Goal: Information Seeking & Learning: Learn about a topic

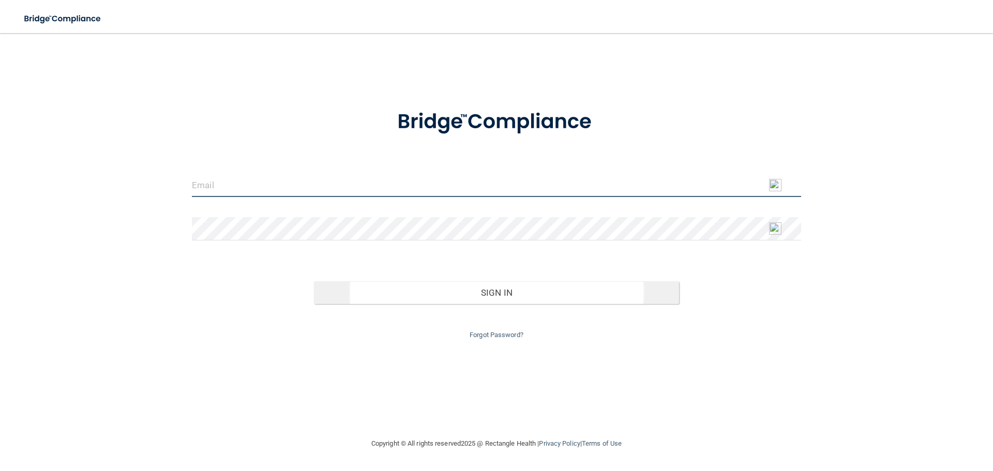
type input "[EMAIL_ADDRESS][DOMAIN_NAME]"
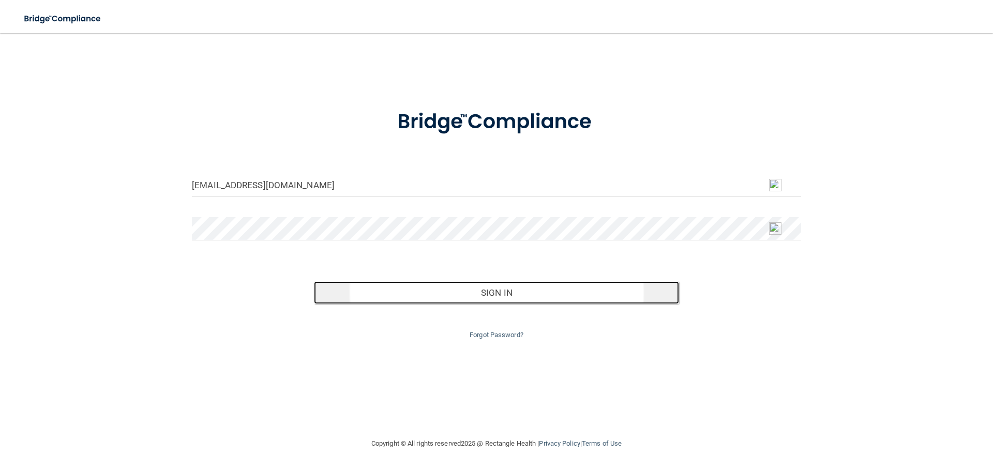
click at [358, 292] on button "Sign In" at bounding box center [497, 292] width 366 height 23
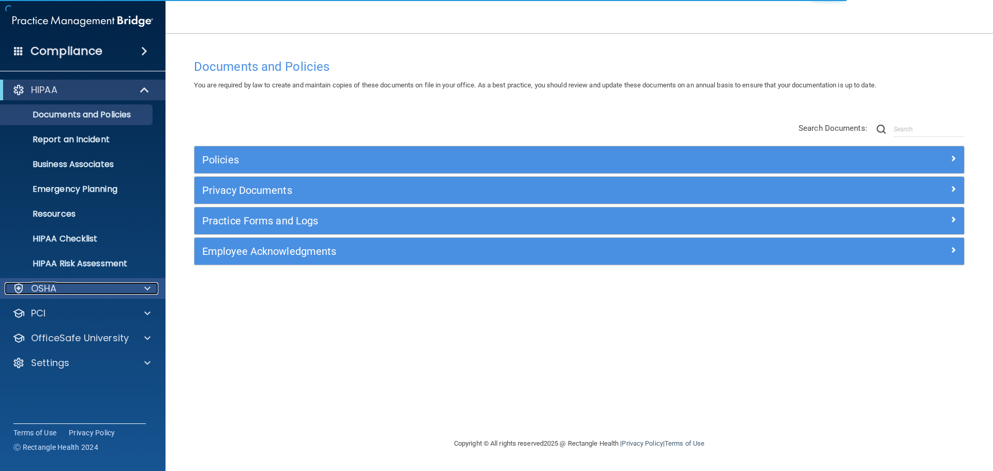
click at [144, 291] on span at bounding box center [147, 288] width 6 height 12
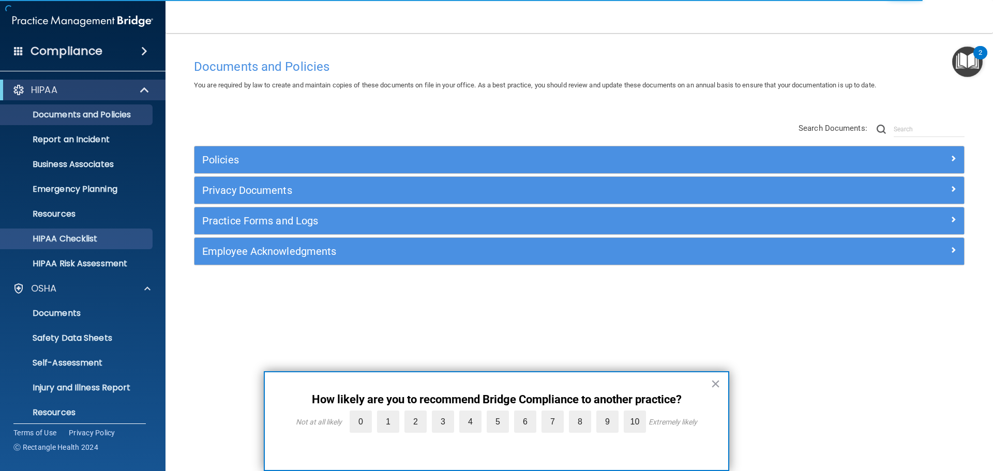
scroll to position [82, 0]
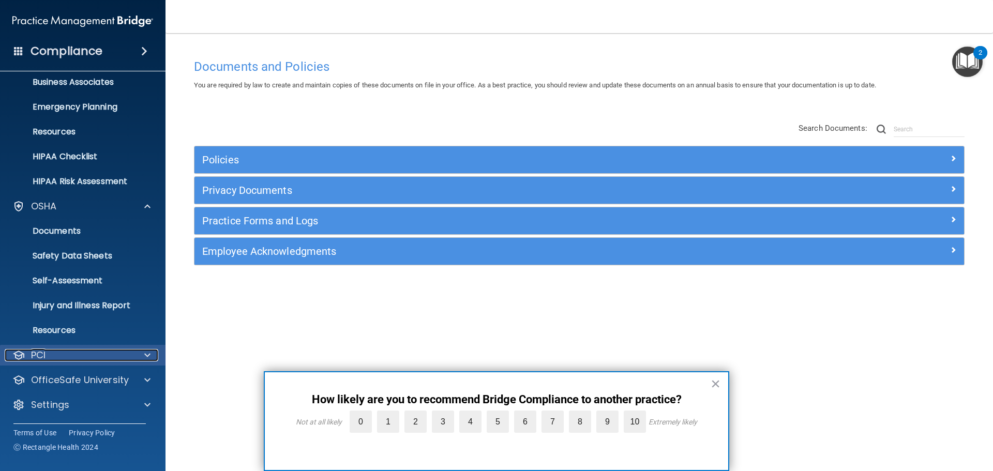
click at [136, 353] on div at bounding box center [146, 355] width 26 height 12
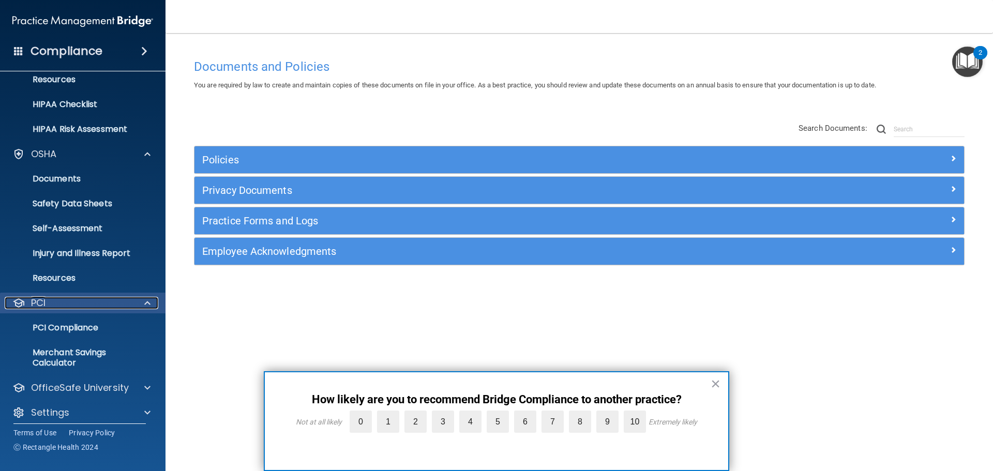
scroll to position [142, 0]
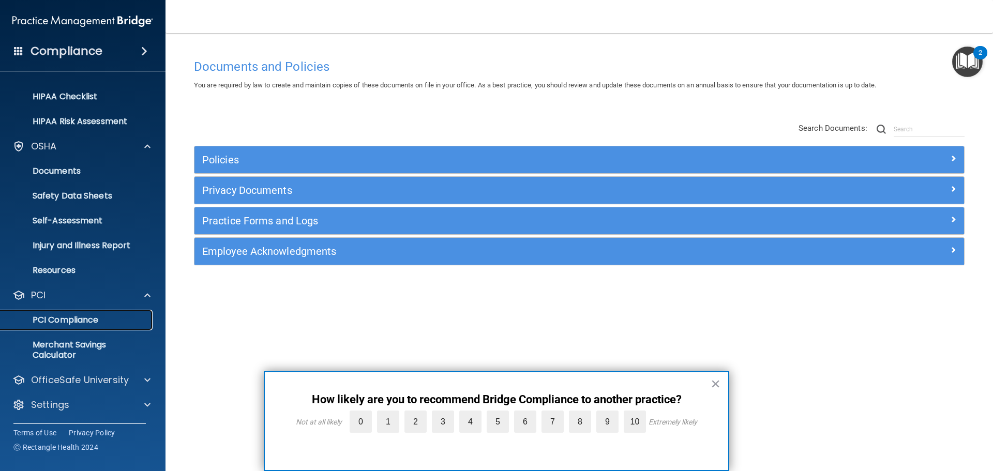
click at [81, 315] on p "PCI Compliance" at bounding box center [77, 320] width 141 height 10
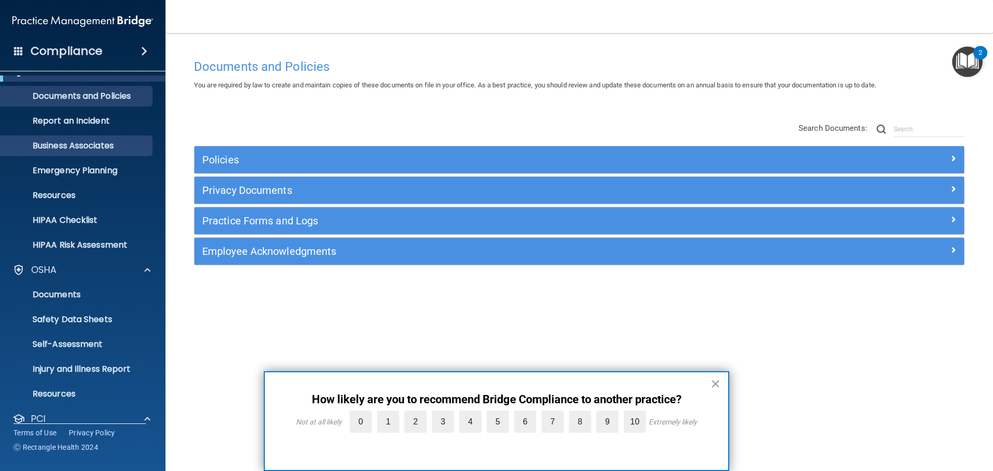
scroll to position [0, 0]
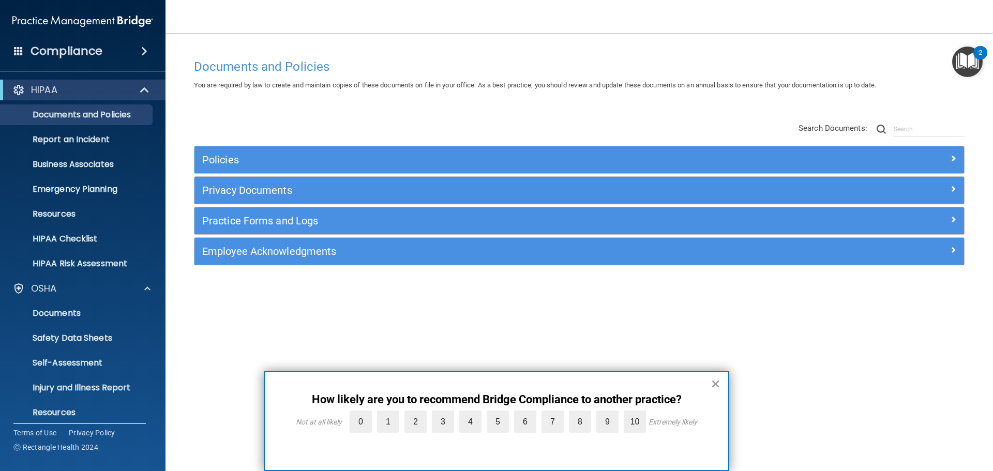
click at [720, 386] on button "×" at bounding box center [716, 384] width 10 height 17
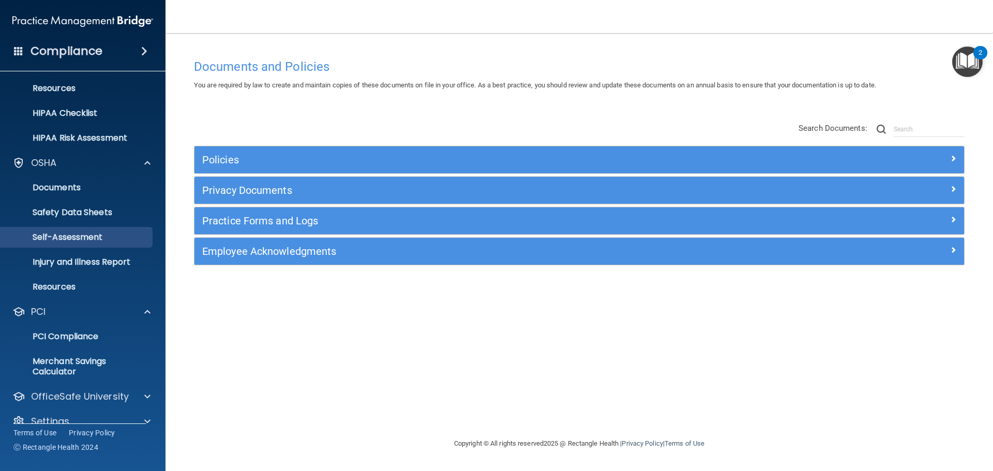
scroll to position [142, 0]
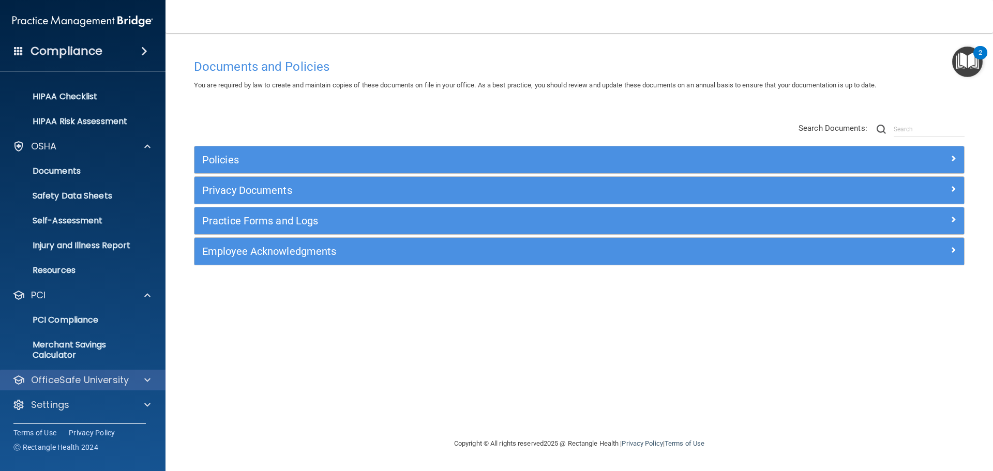
click at [95, 387] on div "OfficeSafe University" at bounding box center [83, 380] width 166 height 21
click at [143, 379] on div at bounding box center [146, 380] width 26 height 12
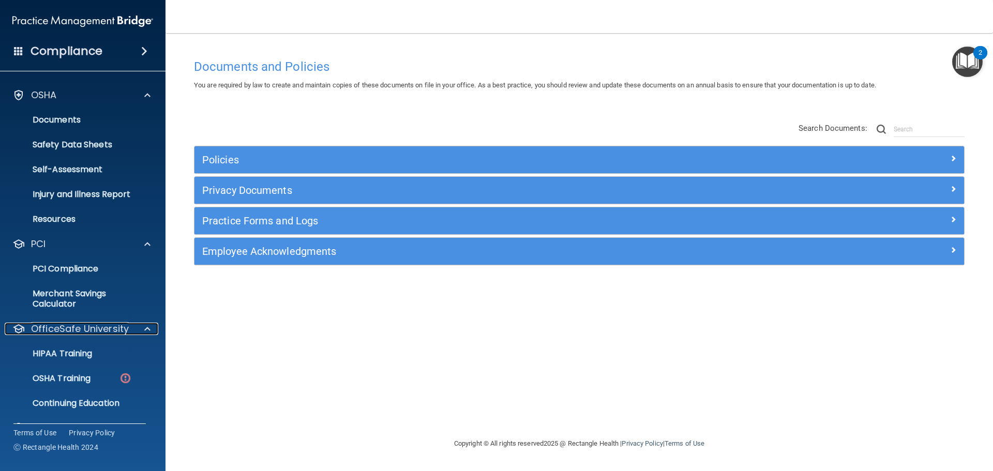
scroll to position [217, 0]
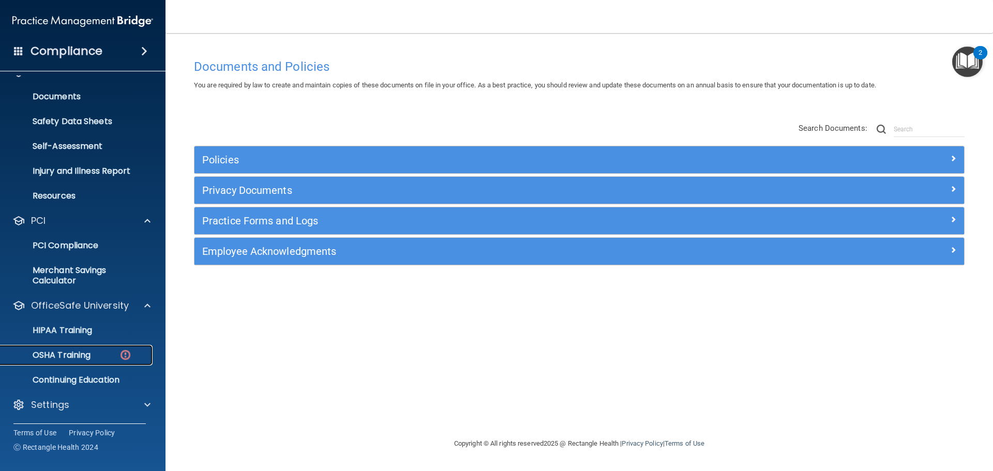
click at [91, 358] on p "OSHA Training" at bounding box center [49, 355] width 84 height 10
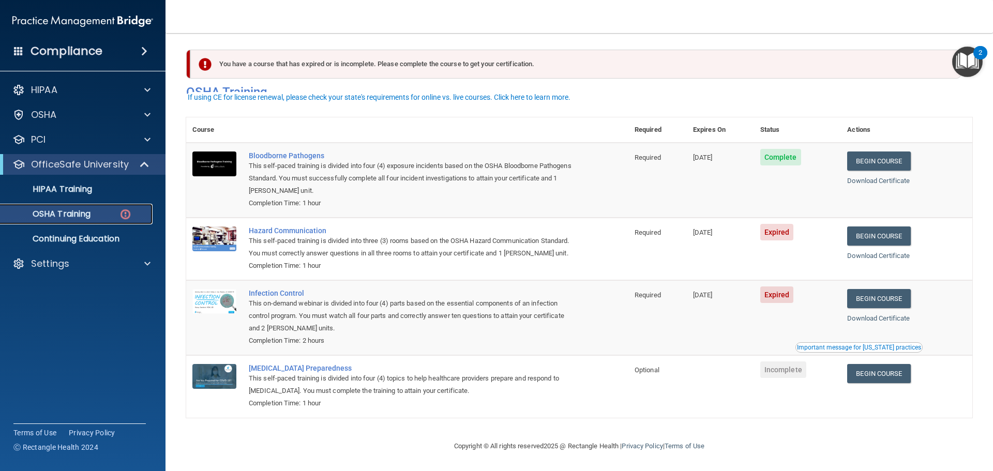
scroll to position [17, 0]
click at [872, 218] on td "Begin Course Download Certificate" at bounding box center [906, 249] width 131 height 63
click at [871, 227] on link "Begin Course" at bounding box center [878, 236] width 63 height 19
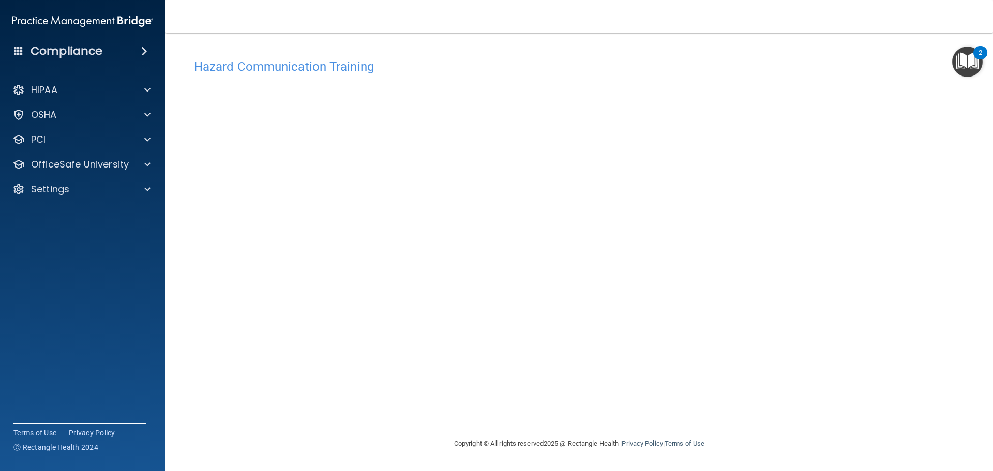
click at [967, 62] on img "Open Resource Center, 2 new notifications" at bounding box center [967, 62] width 31 height 31
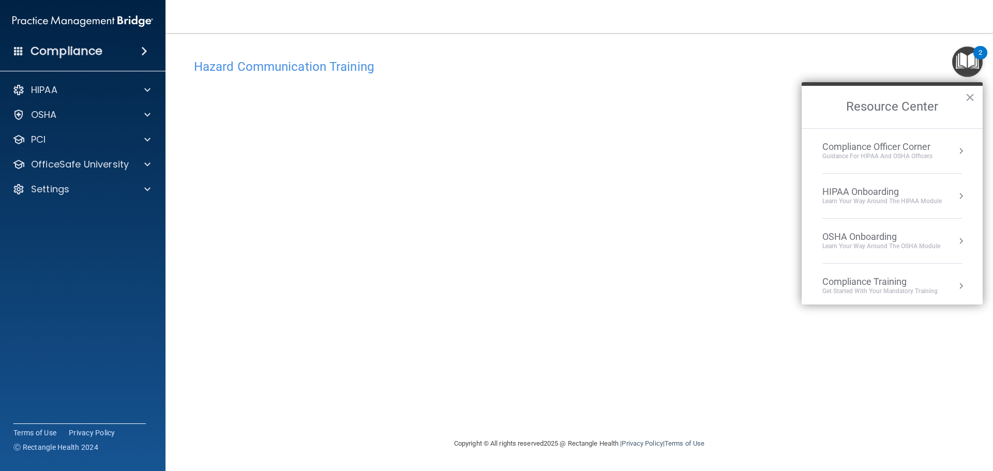
click at [978, 93] on h2 "Resource Center" at bounding box center [892, 107] width 181 height 42
click at [969, 97] on button "×" at bounding box center [970, 97] width 10 height 17
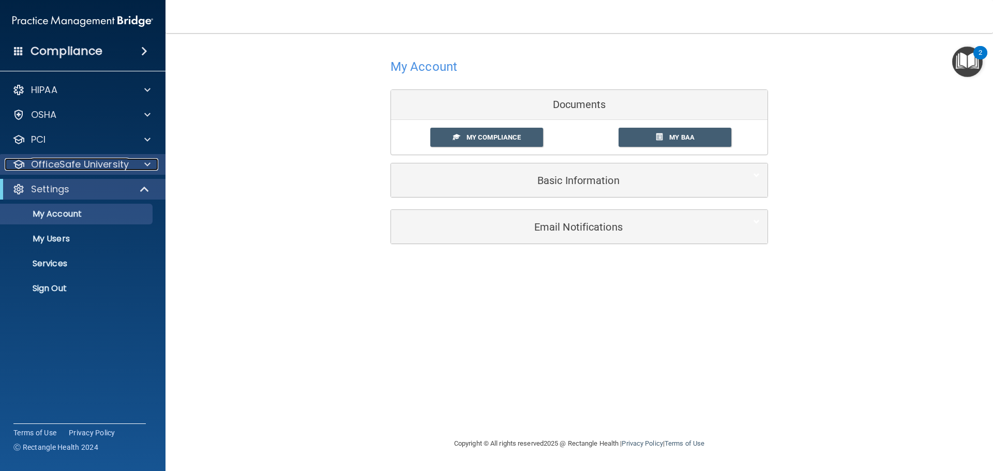
click at [138, 165] on div at bounding box center [146, 164] width 26 height 12
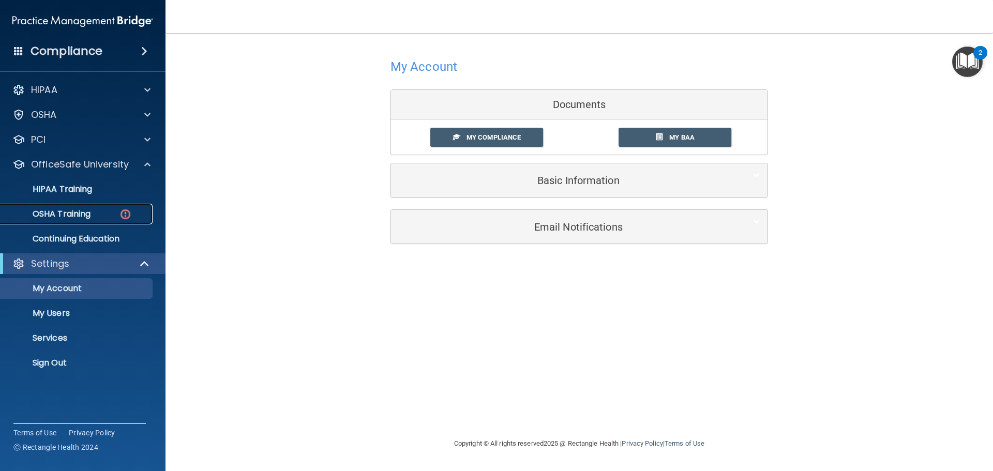
click at [106, 217] on div "OSHA Training" at bounding box center [77, 214] width 141 height 10
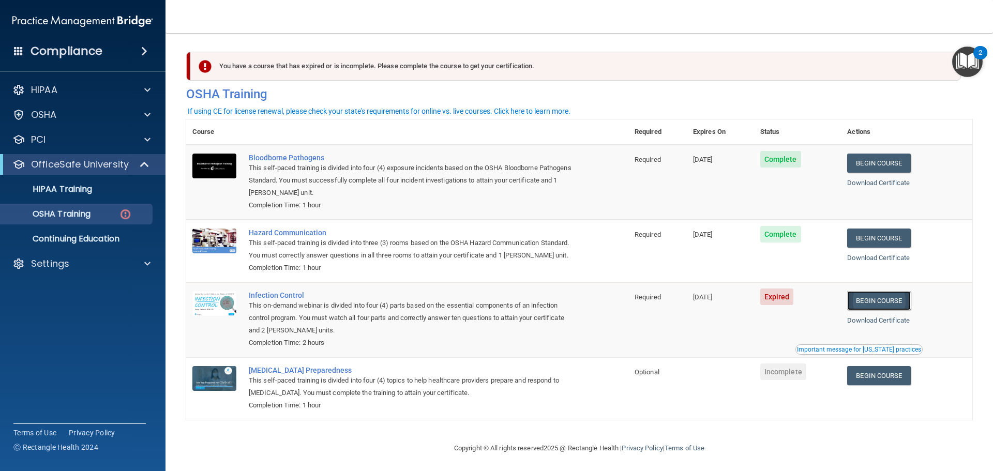
click at [869, 310] on link "Begin Course" at bounding box center [878, 300] width 63 height 19
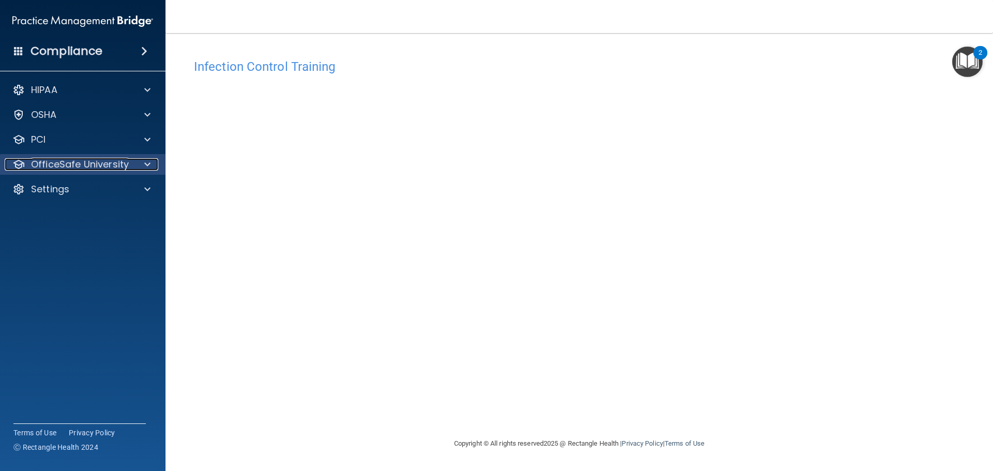
click at [153, 169] on div at bounding box center [146, 164] width 26 height 12
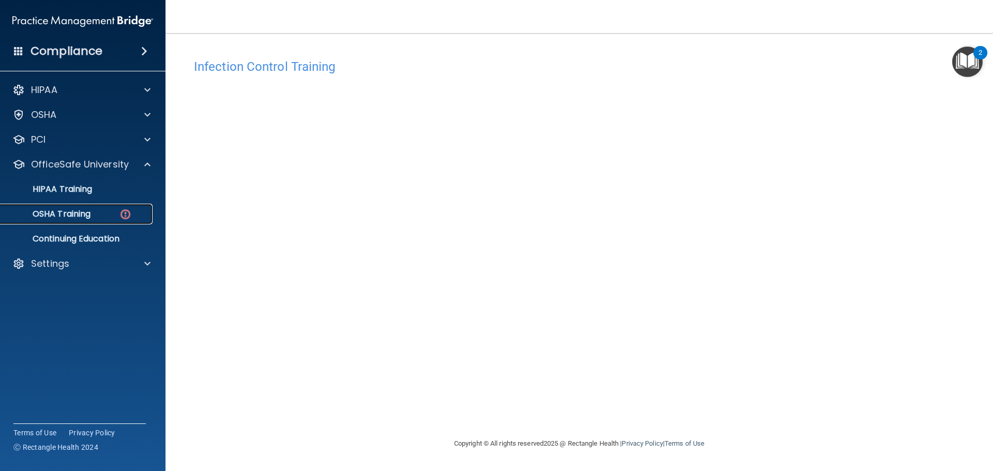
click at [104, 213] on div "OSHA Training" at bounding box center [77, 214] width 141 height 10
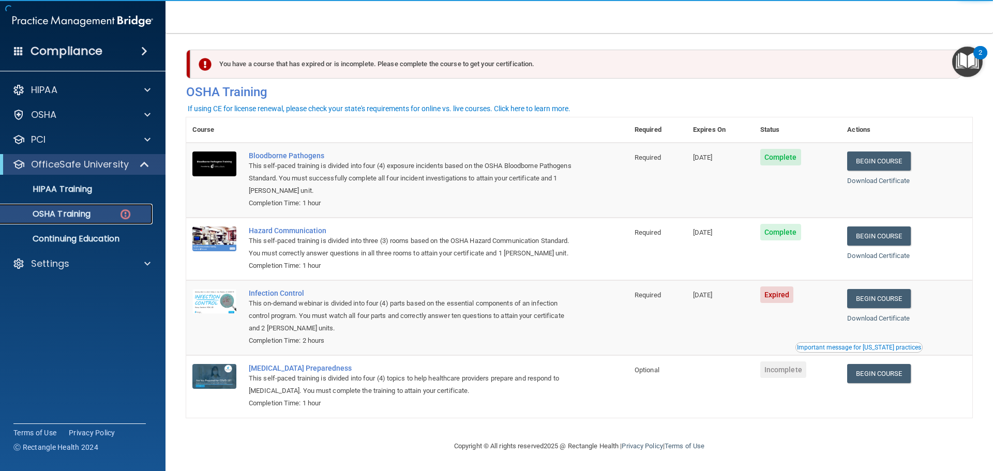
scroll to position [17, 0]
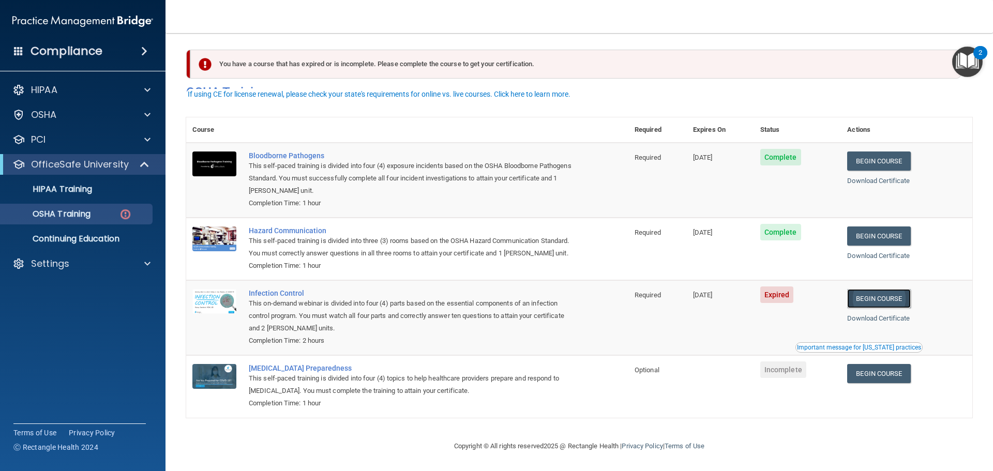
click at [886, 298] on link "Begin Course" at bounding box center [878, 298] width 63 height 19
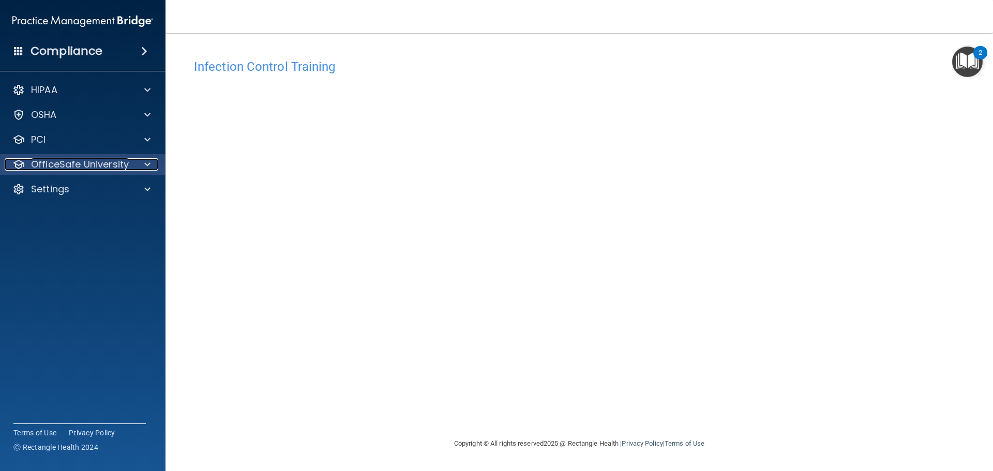
click at [91, 162] on p "OfficeSafe University" at bounding box center [80, 164] width 98 height 12
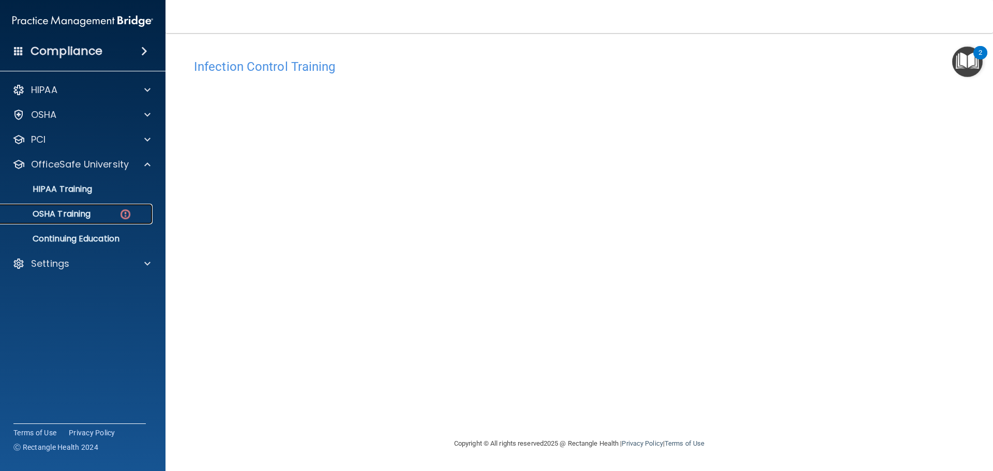
click at [68, 207] on link "OSHA Training" at bounding box center [71, 214] width 163 height 21
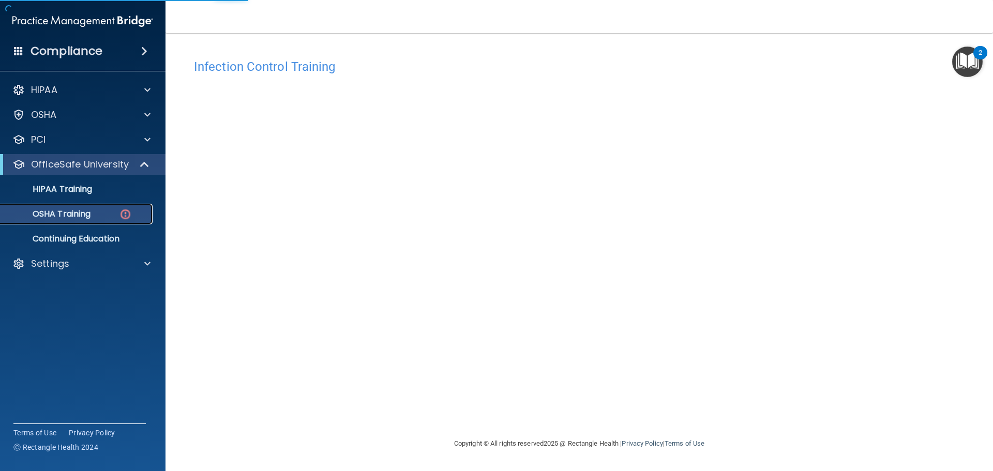
click at [67, 207] on link "OSHA Training" at bounding box center [71, 214] width 163 height 21
click at [76, 216] on p "OSHA Training" at bounding box center [49, 214] width 84 height 10
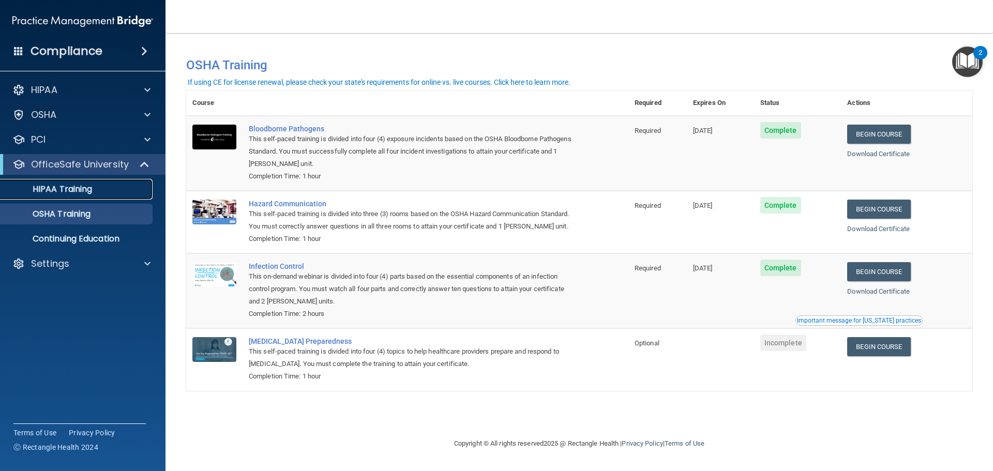
click at [86, 198] on link "HIPAA Training" at bounding box center [71, 189] width 163 height 21
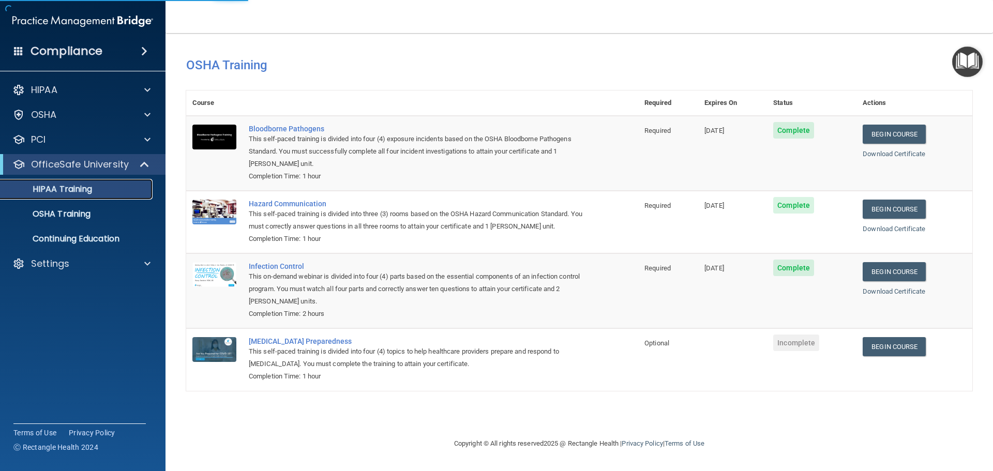
click at [83, 193] on p "HIPAA Training" at bounding box center [49, 189] width 85 height 10
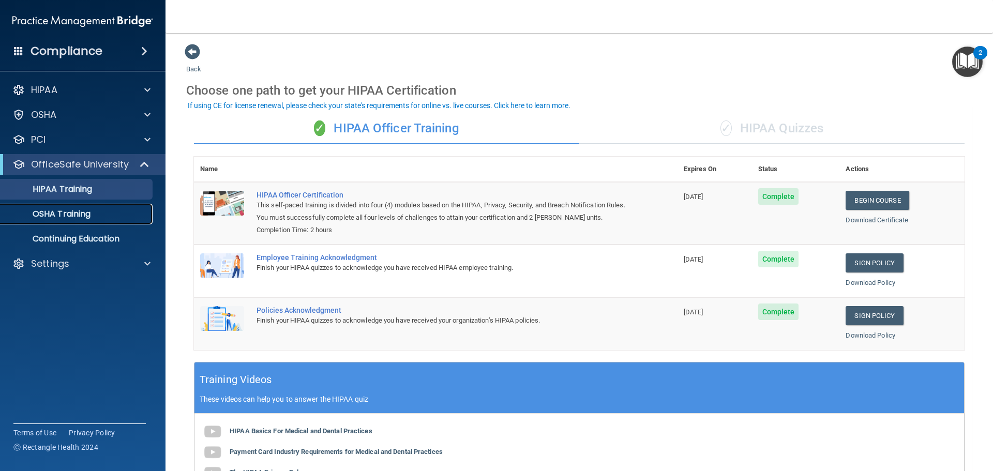
click at [61, 211] on p "OSHA Training" at bounding box center [49, 214] width 84 height 10
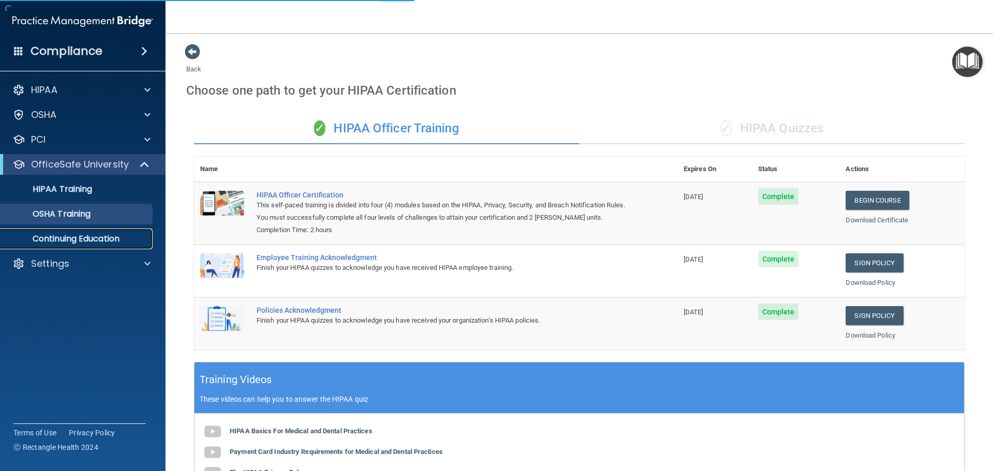
click at [100, 236] on p "Continuing Education" at bounding box center [77, 239] width 141 height 10
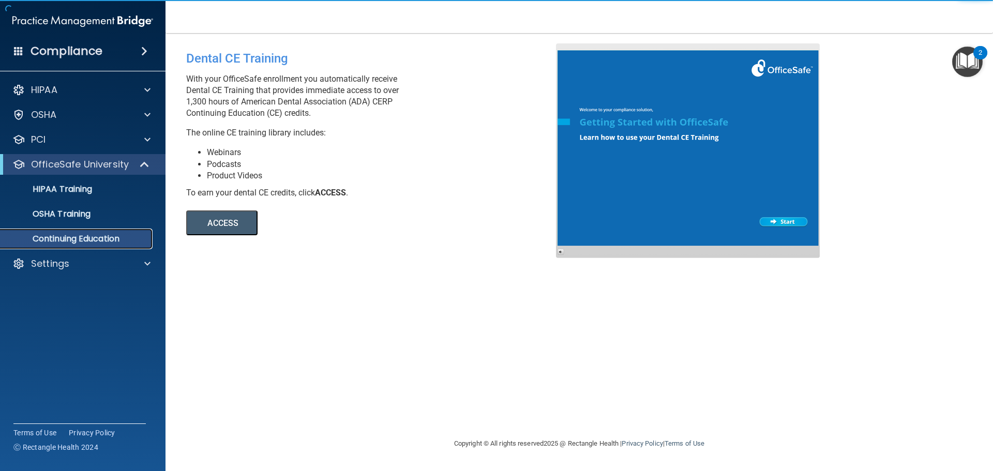
click at [96, 237] on p "Continuing Education" at bounding box center [77, 239] width 141 height 10
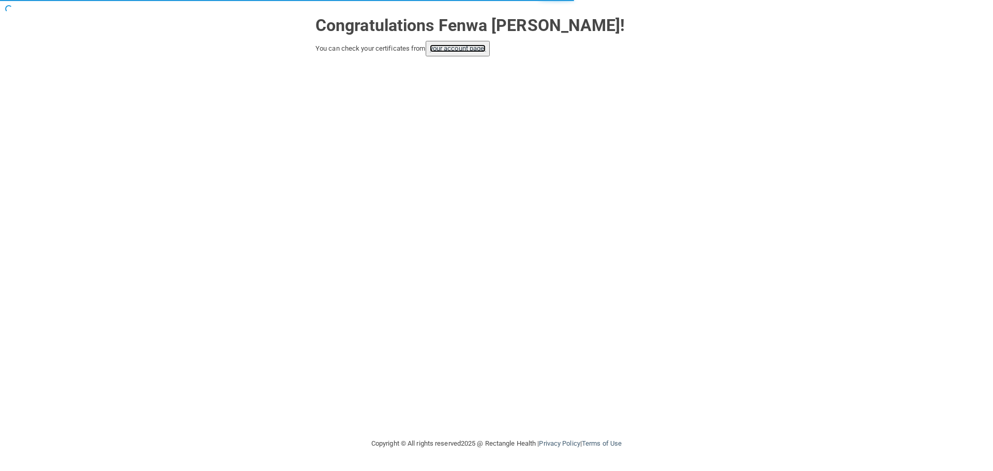
click at [468, 46] on link "your account page!" at bounding box center [458, 48] width 56 height 8
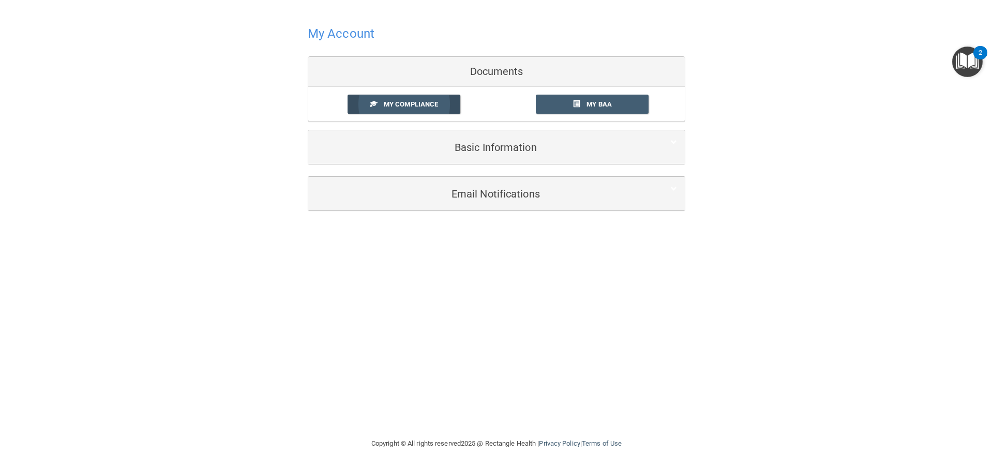
click at [406, 106] on span "My Compliance" at bounding box center [411, 104] width 54 height 8
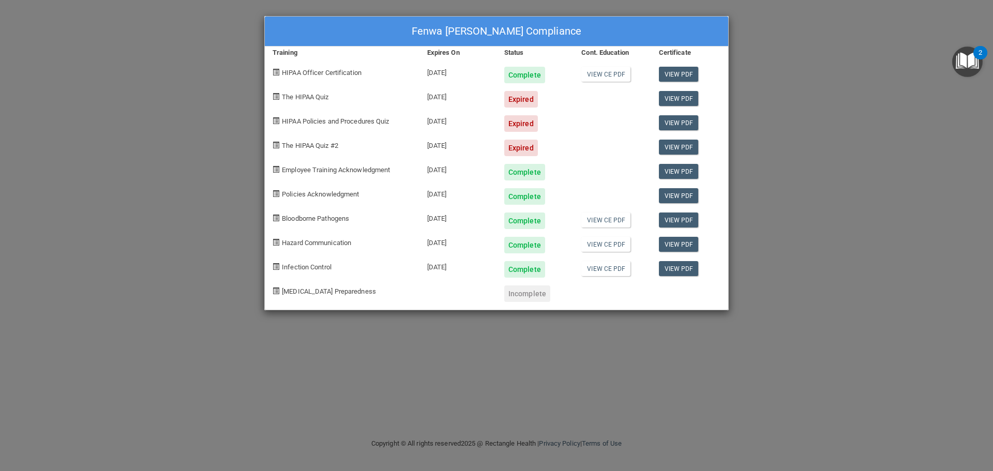
click at [778, 97] on div "Fenwa [PERSON_NAME] Compliance Training Expires On Status Cont. Education Certi…" at bounding box center [496, 235] width 993 height 471
